Goal: Task Accomplishment & Management: Manage account settings

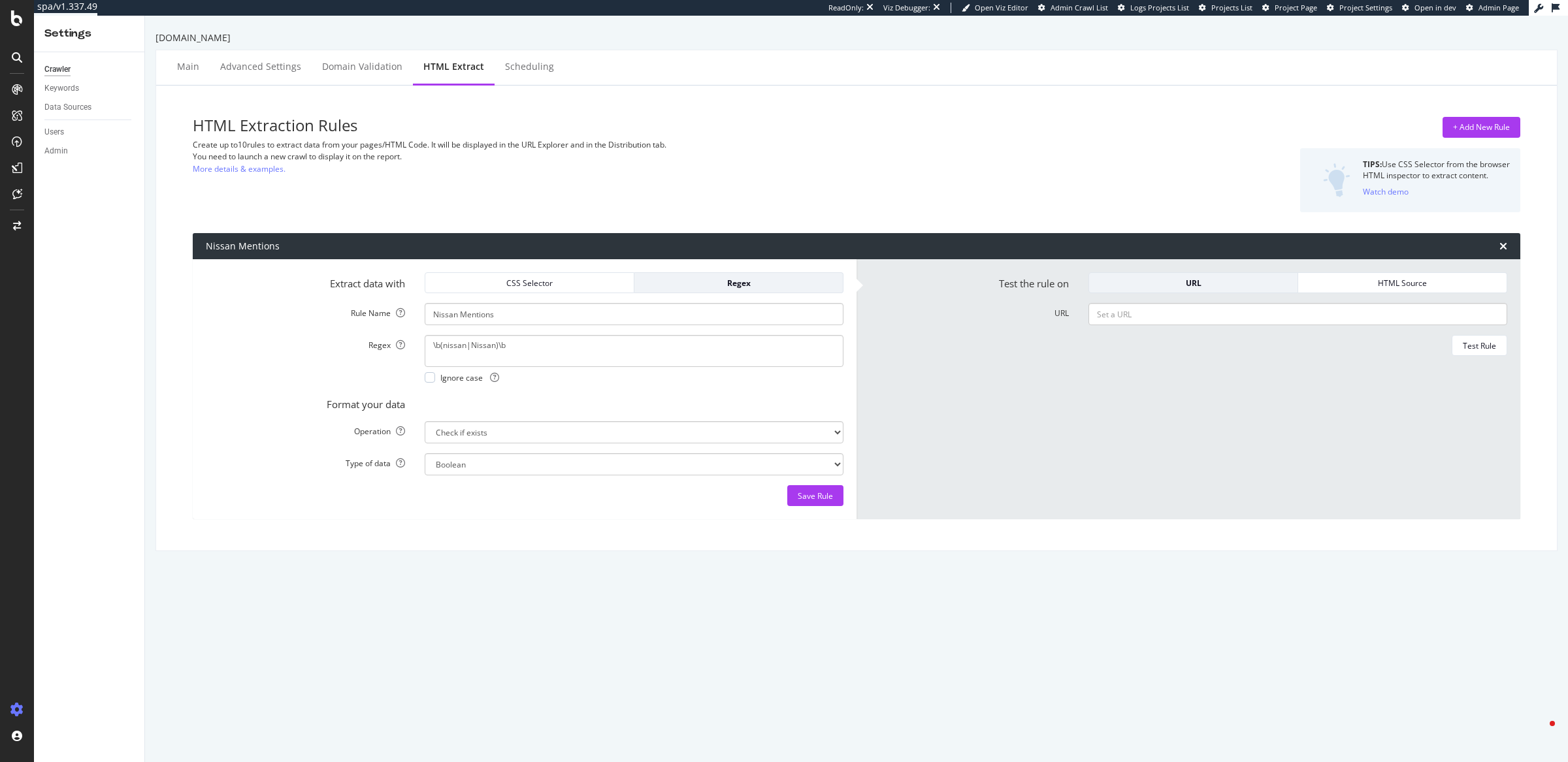
select select "exist"
click at [1010, 167] on div "HTML Extraction Rules Create up to 10 rules to extract data from your pages/HTM…" at bounding box center [631, 164] width 878 height 95
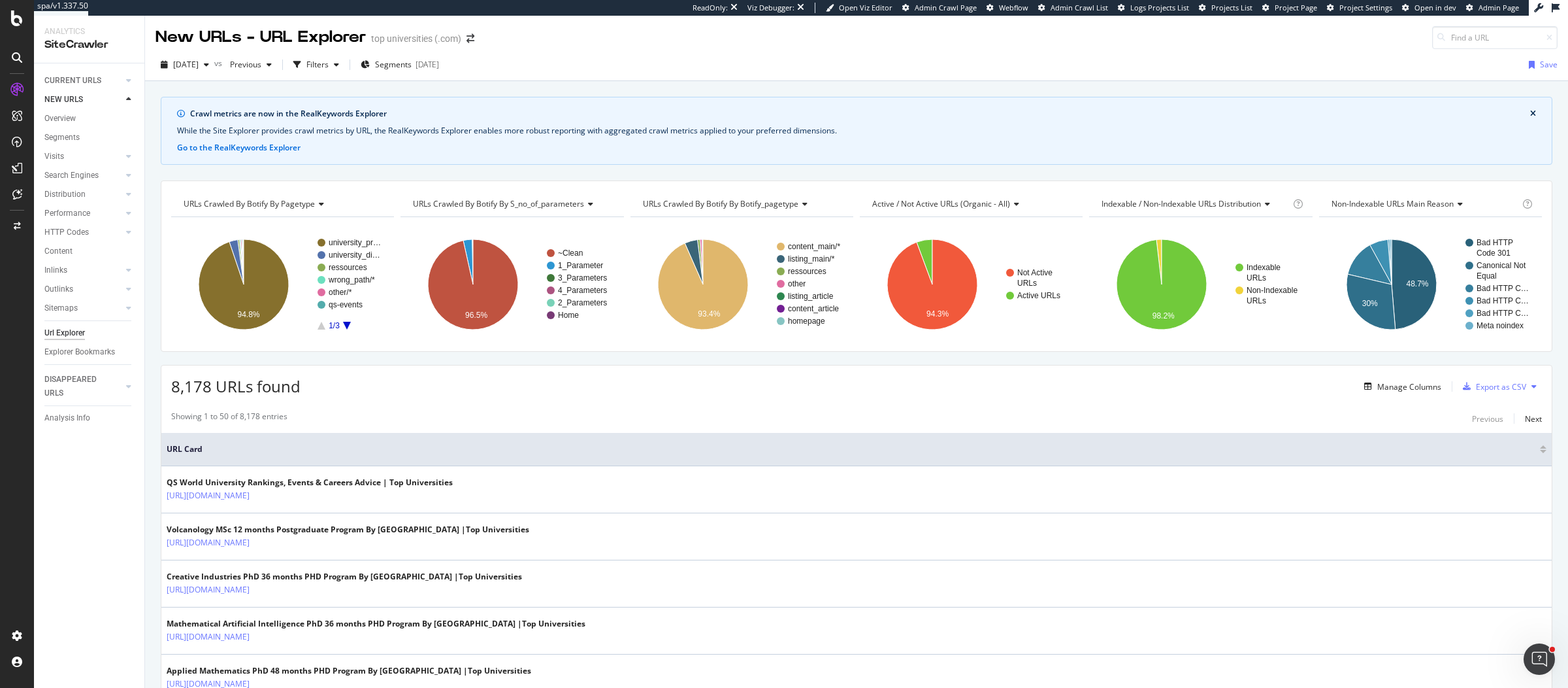
click at [946, 110] on div "Crawl metrics are now in the RealKeywords Explorer" at bounding box center [860, 114] width 1340 height 12
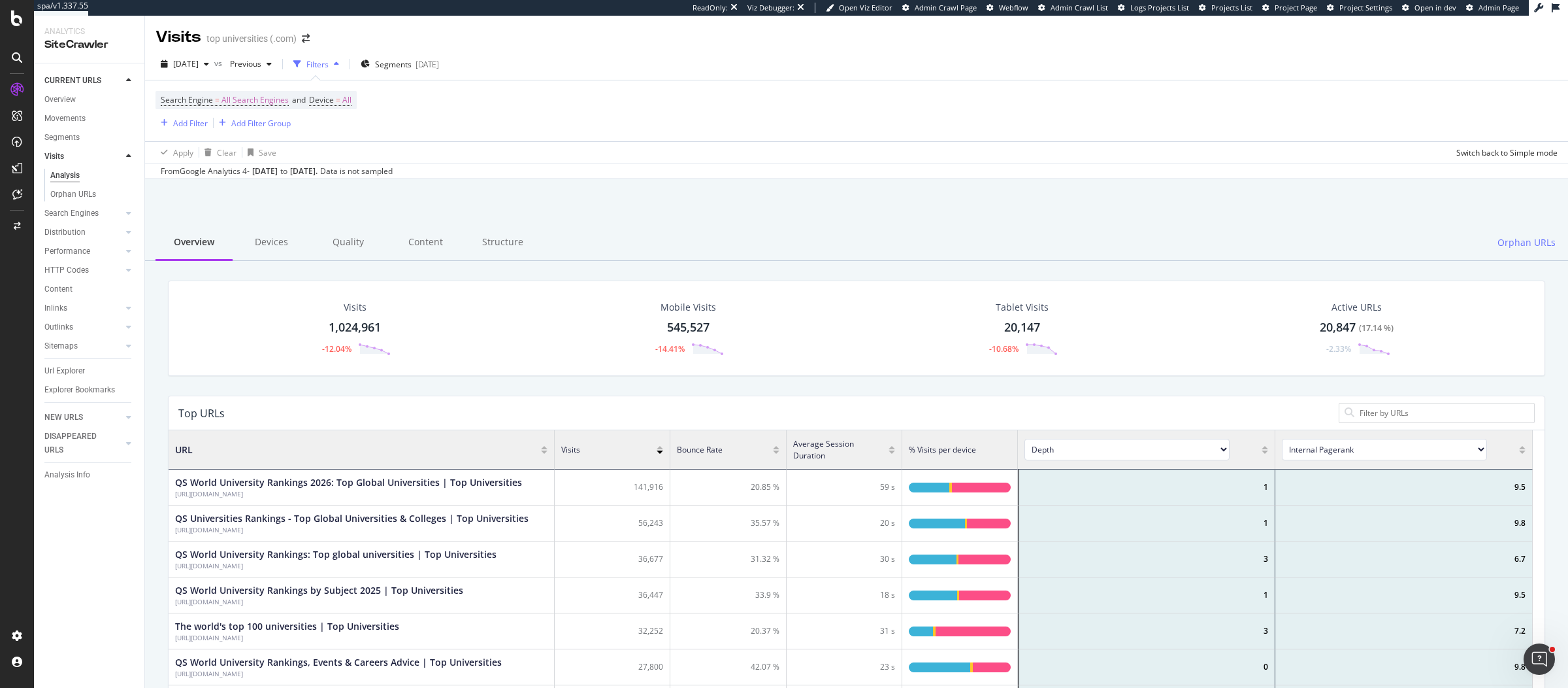
scroll to position [380, 1352]
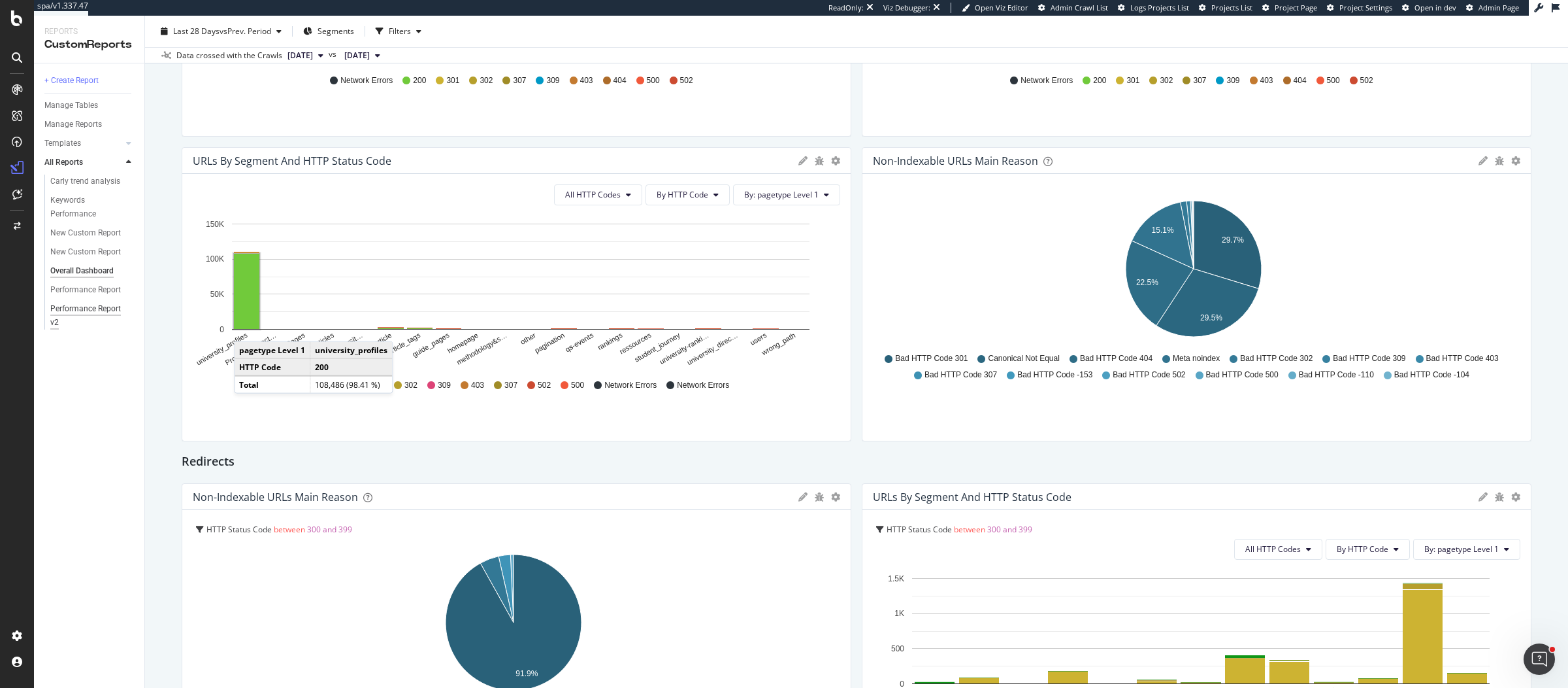
click at [67, 313] on div "Performance Report v2" at bounding box center [87, 315] width 73 height 27
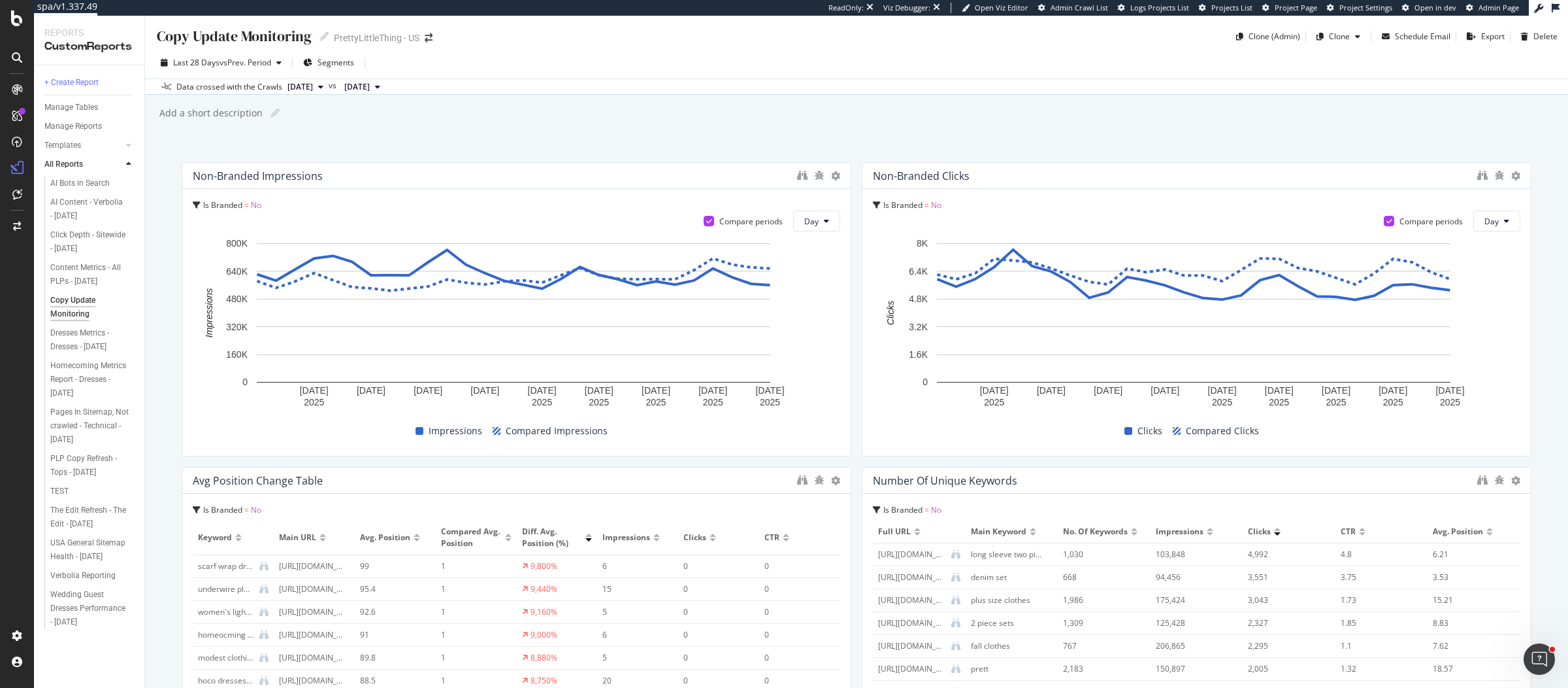
click at [1018, 45] on div "Copy Update Monitoring Copy Update Monitoring PrettyLittleThing - US Clone (Adm…" at bounding box center [856, 31] width 1423 height 31
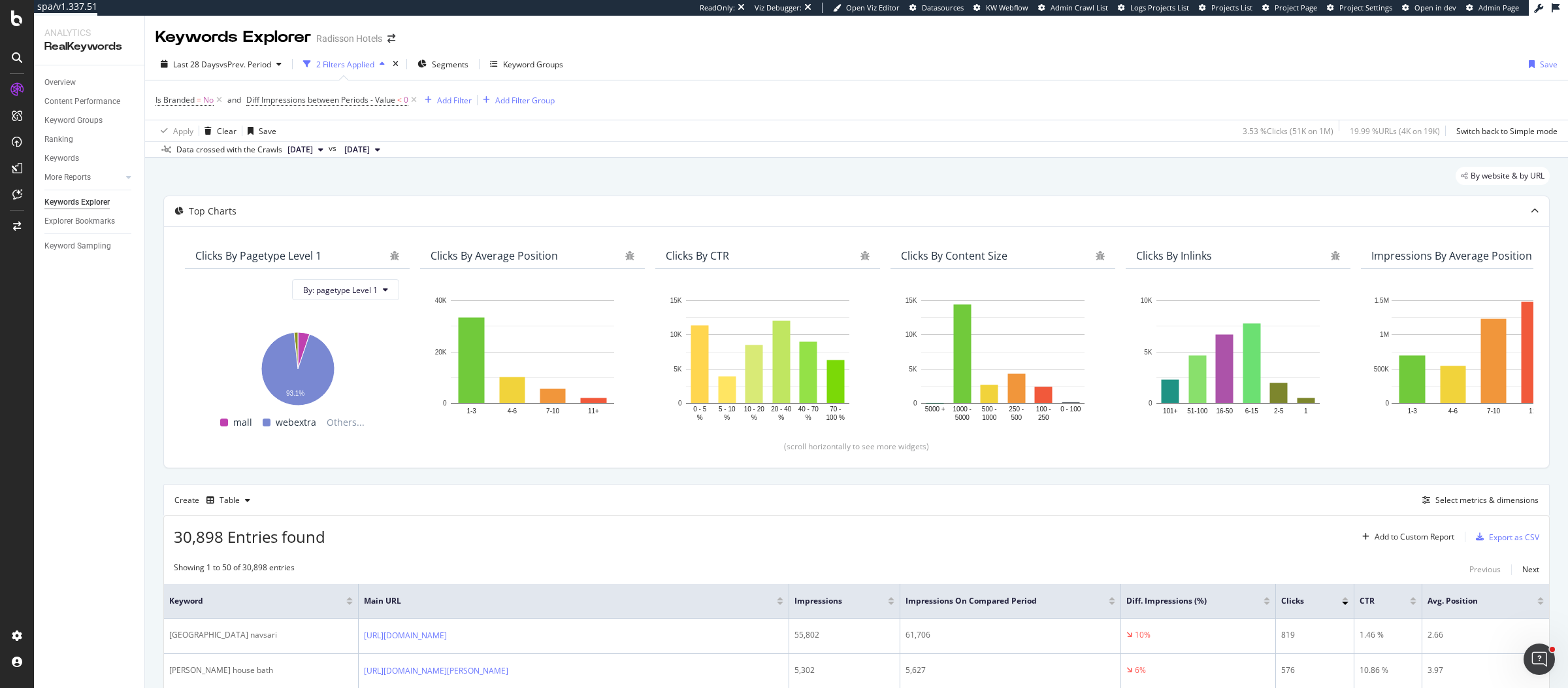
scroll to position [212, 0]
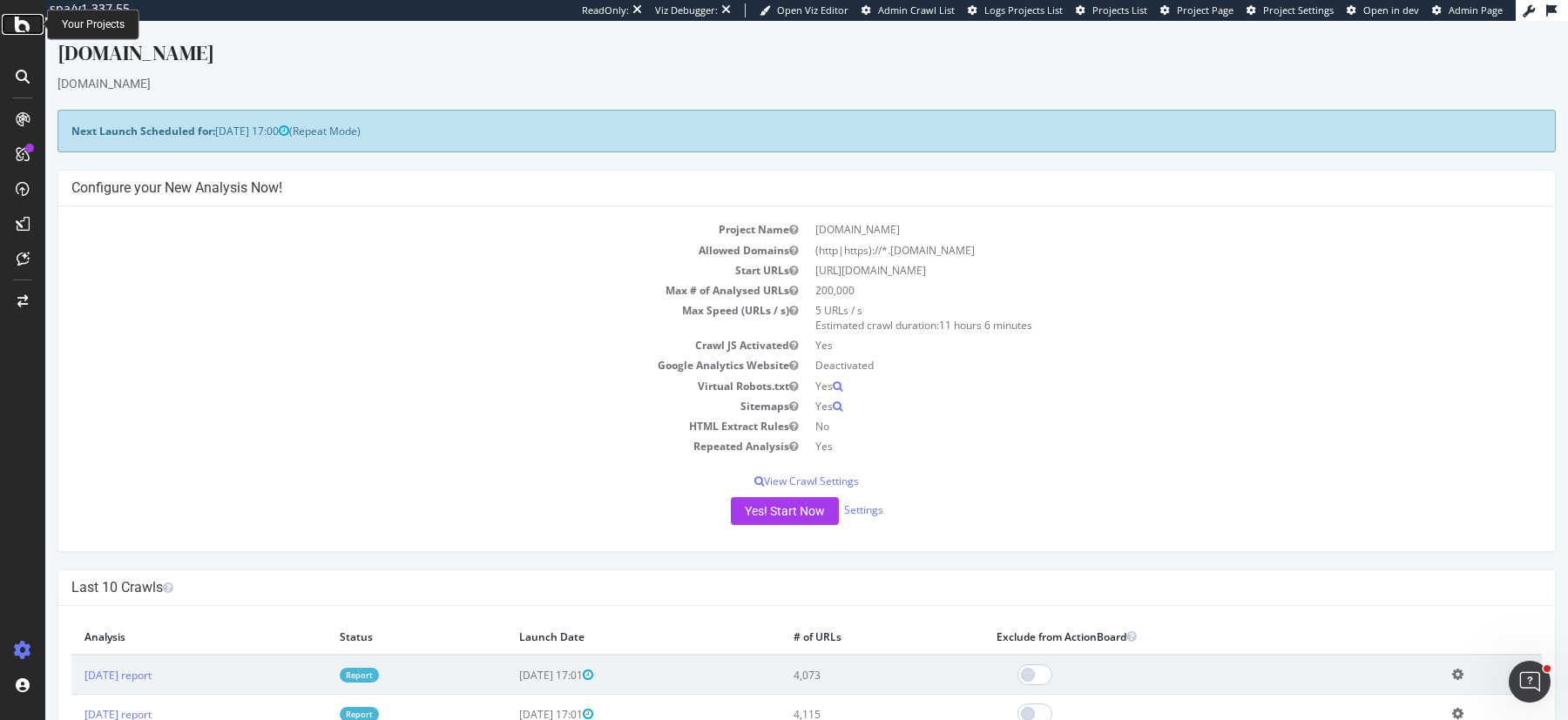
click at [18, 20] on icon at bounding box center [23, 24] width 16 height 20
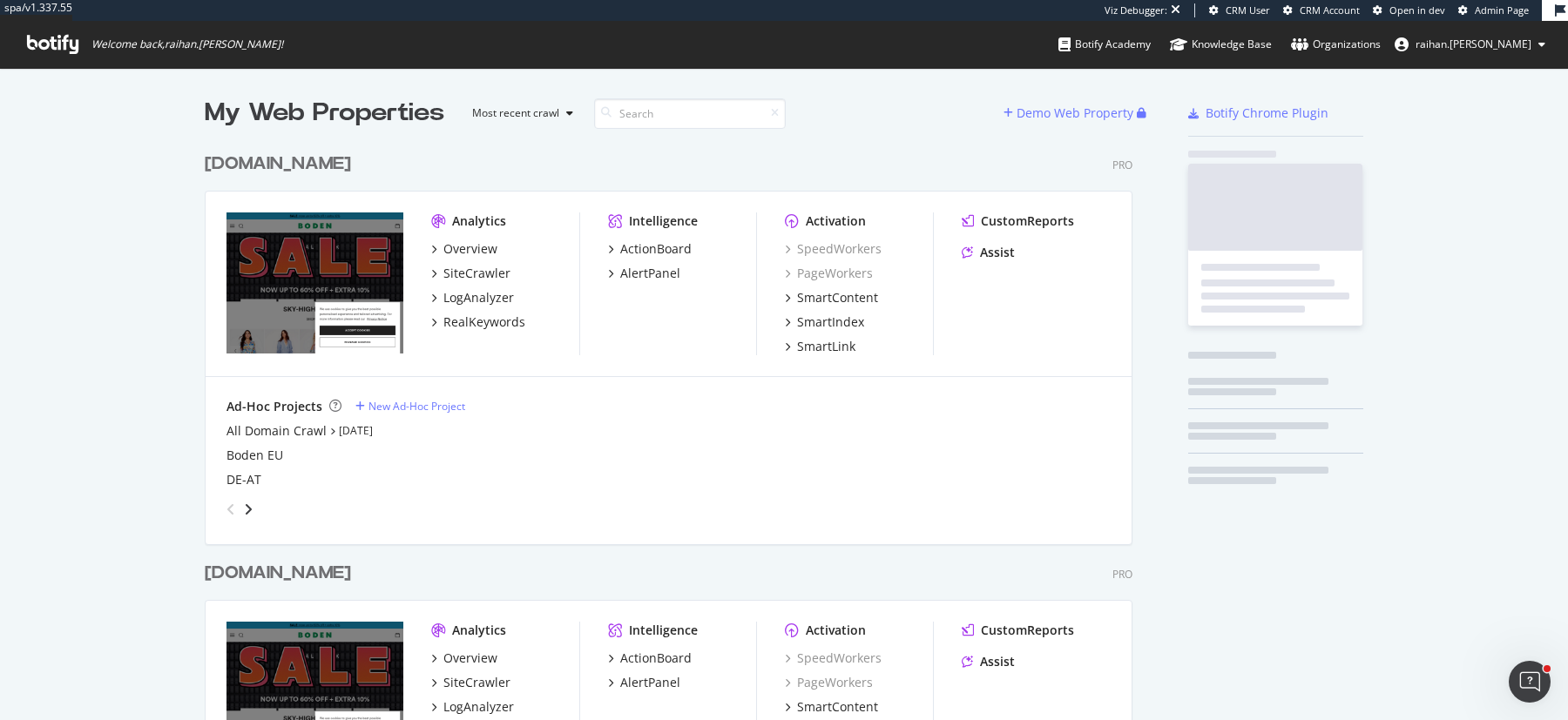
scroll to position [746, 924]
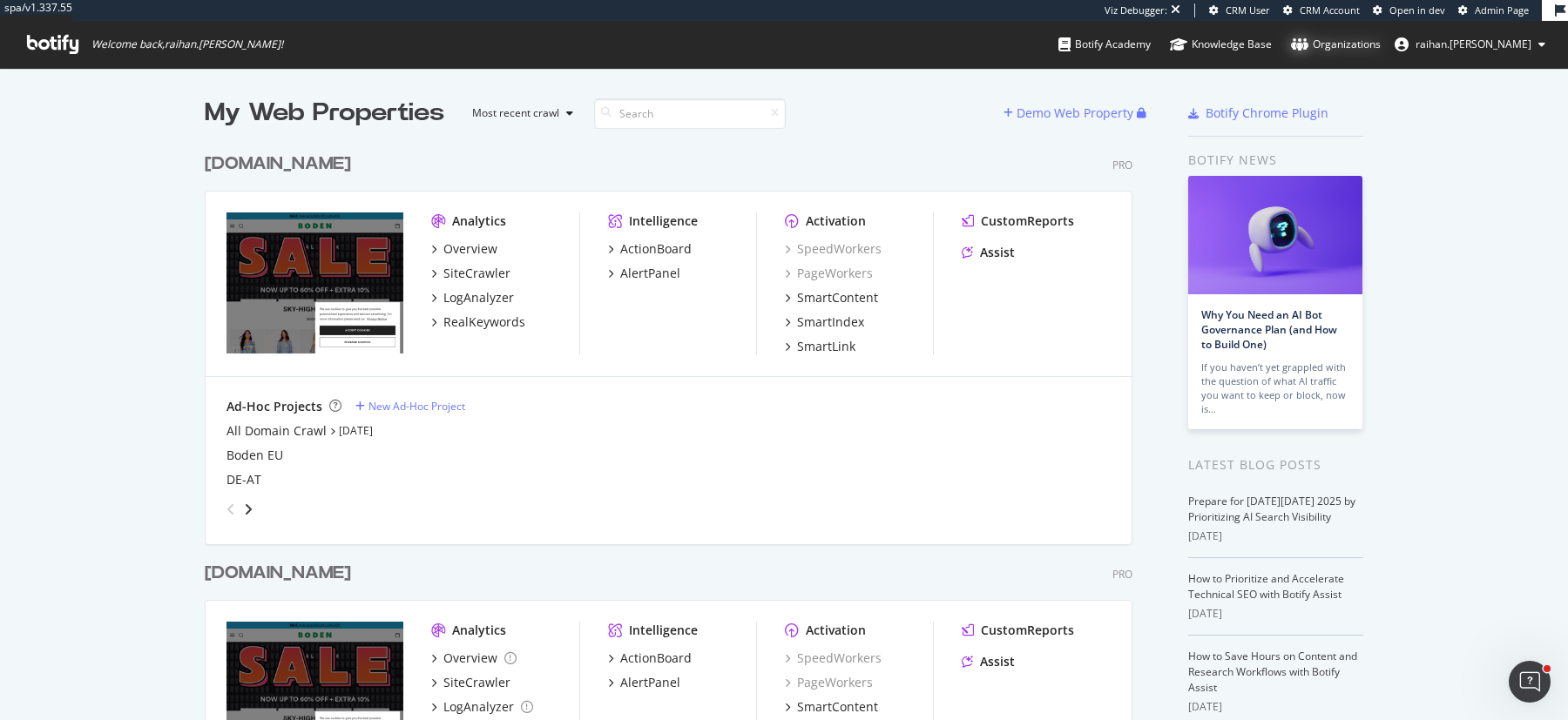
click at [1380, 49] on div "Organizations" at bounding box center [1335, 44] width 90 height 18
